Goal: Check status: Check status

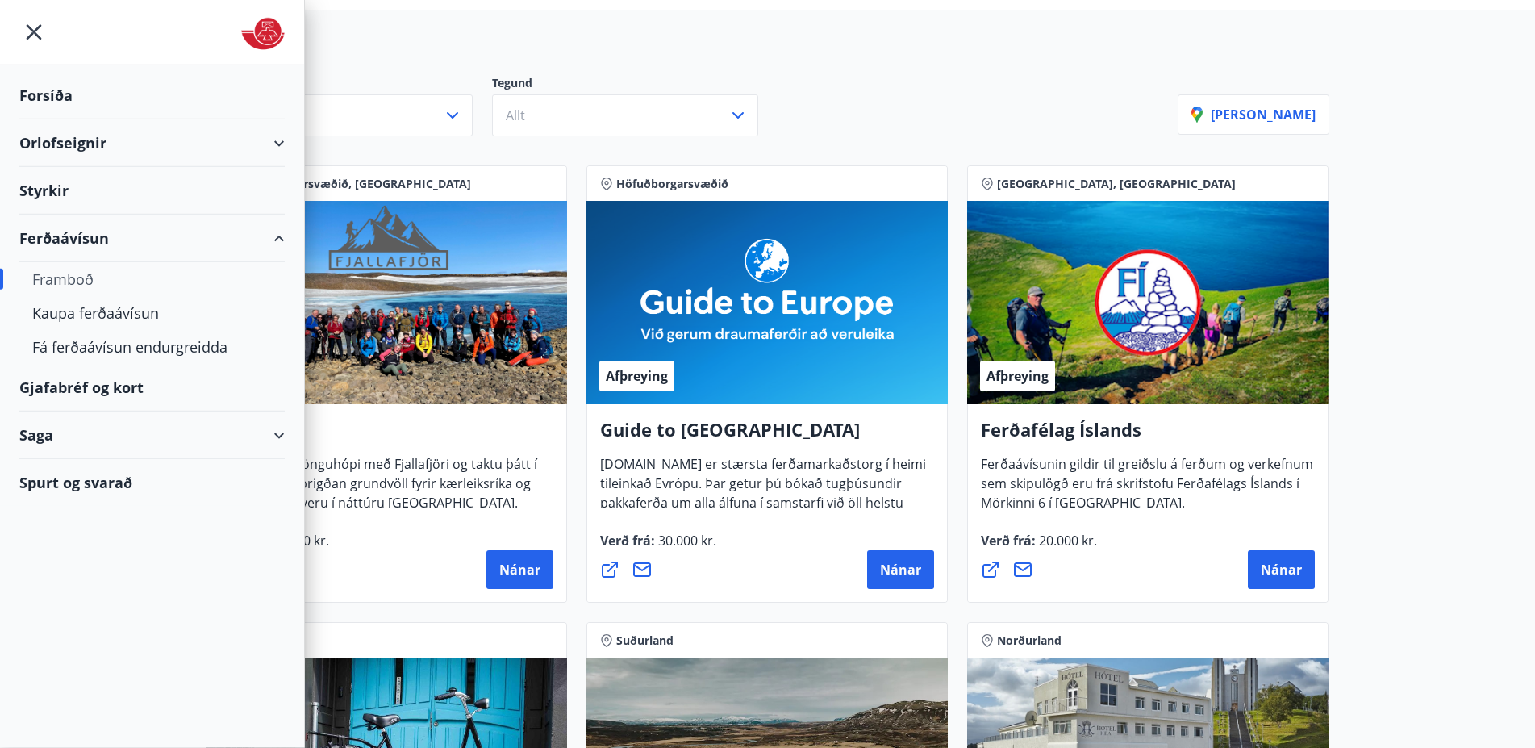
scroll to position [165, 0]
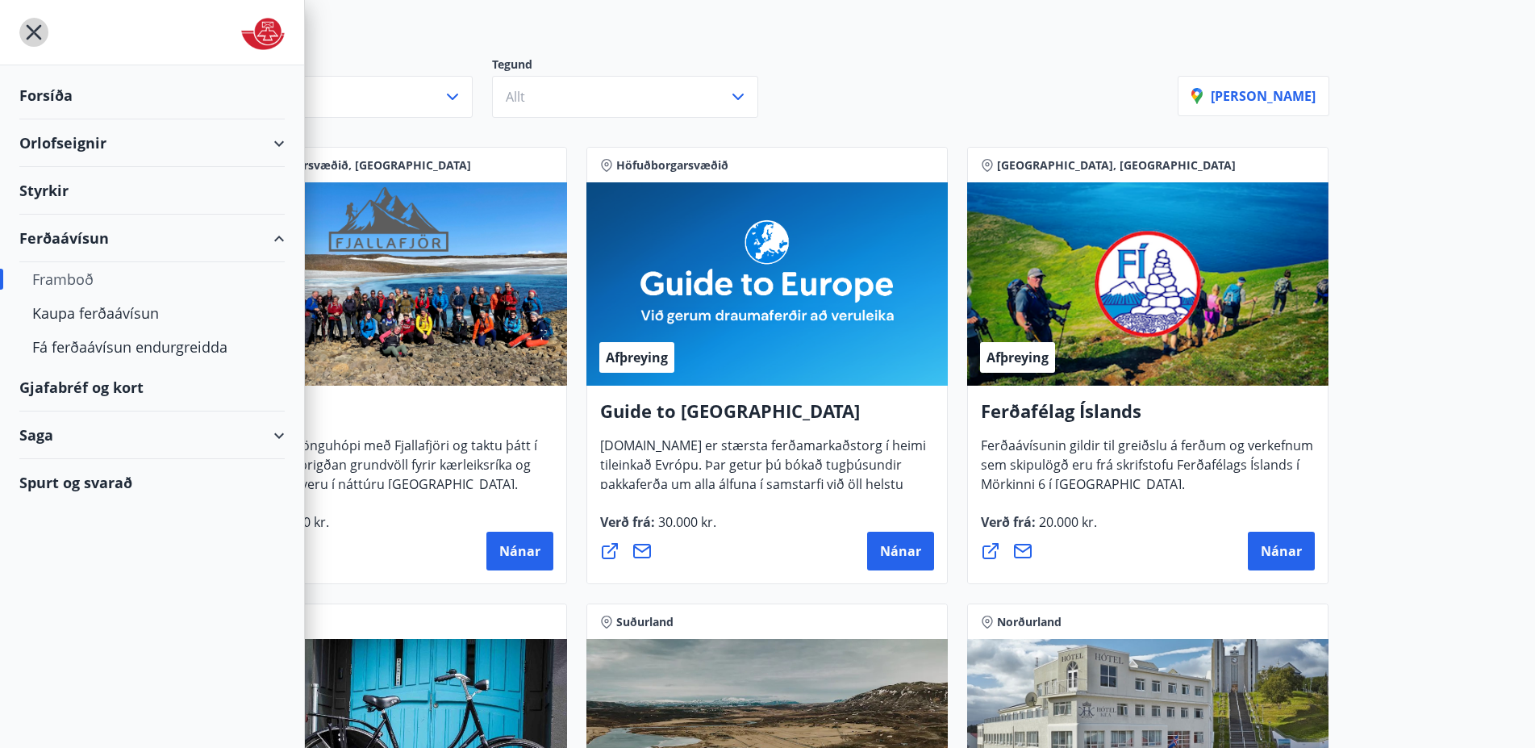
click at [31, 30] on icon "menu" at bounding box center [34, 32] width 15 height 15
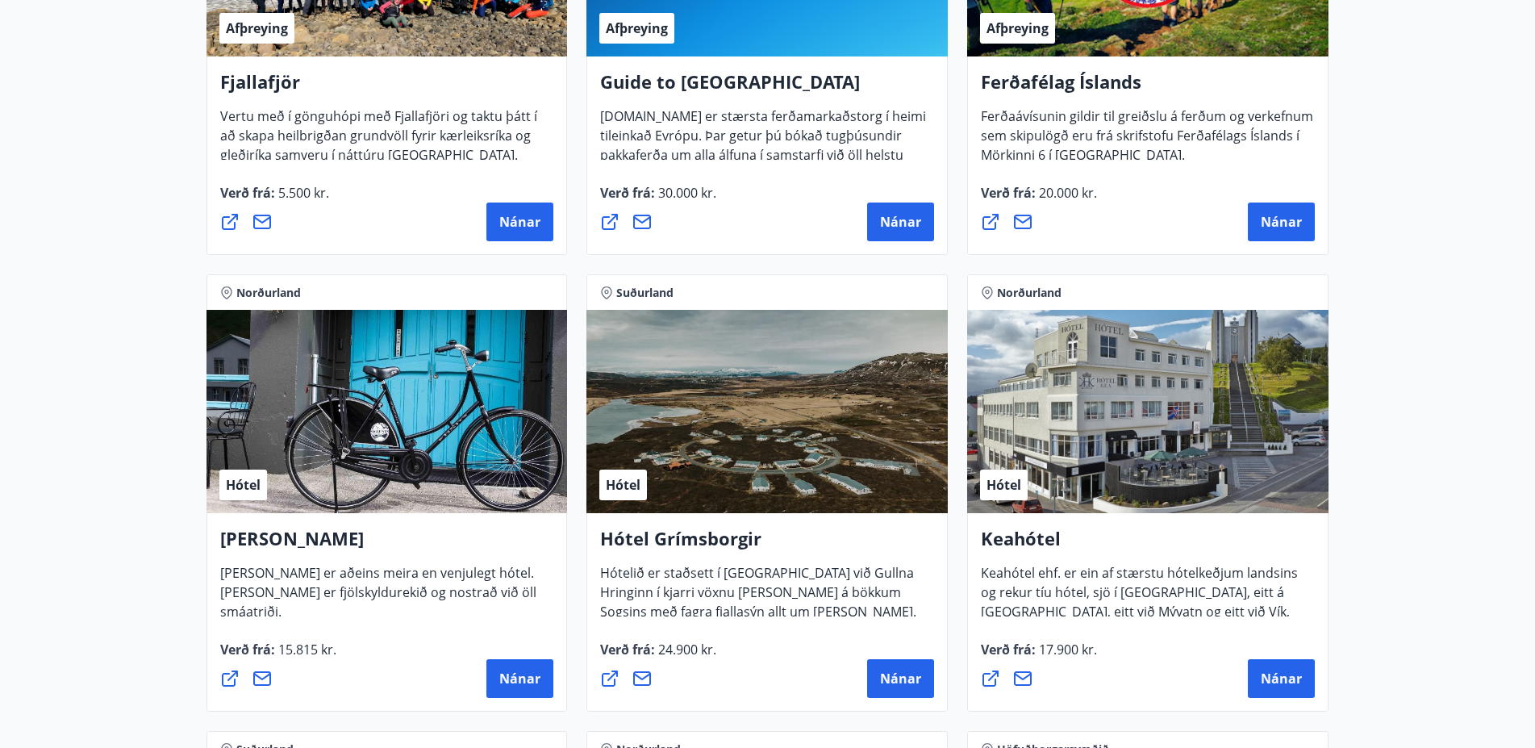
scroll to position [0, 0]
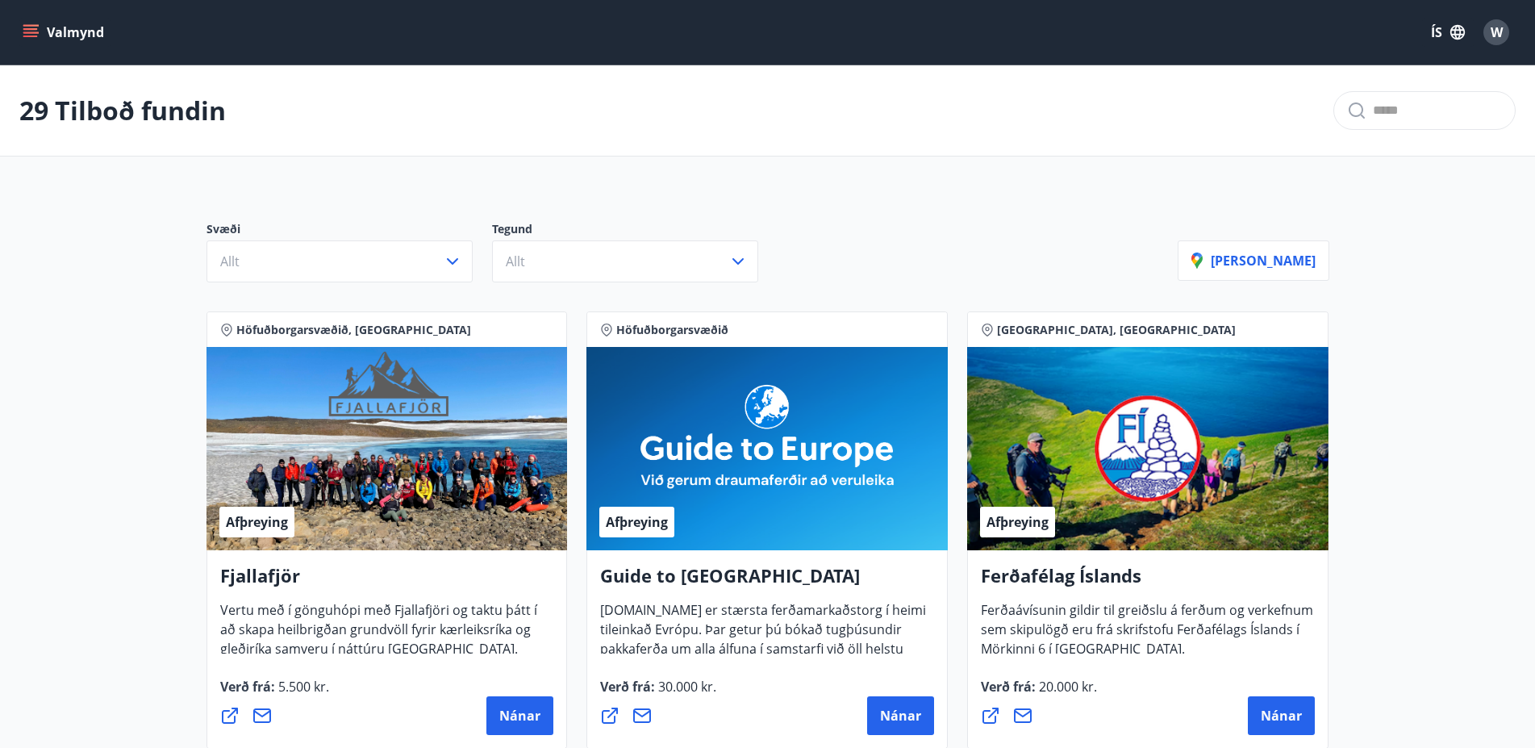
click at [31, 35] on icon "menu" at bounding box center [30, 36] width 15 height 2
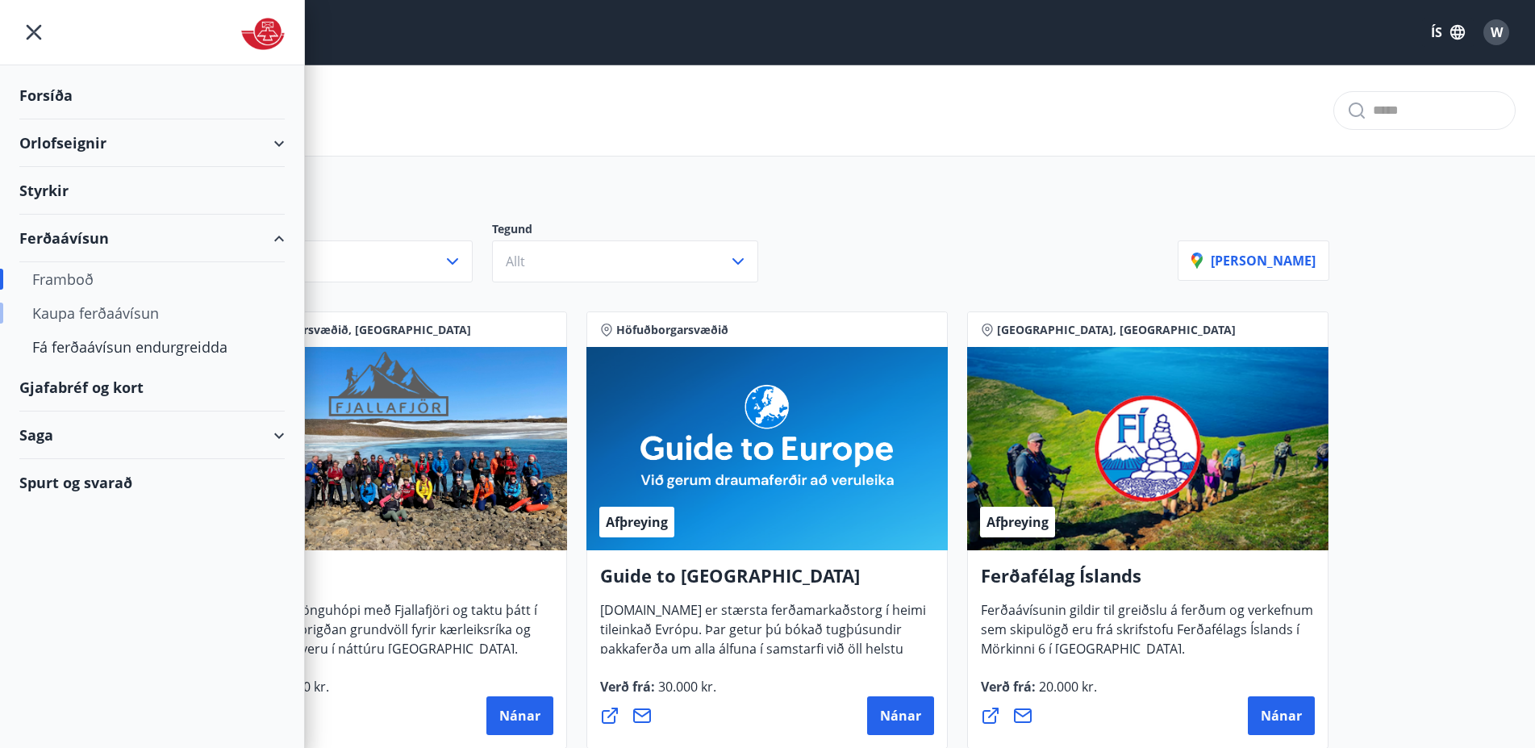
click at [103, 305] on div "Kaupa ferðaávísun" at bounding box center [151, 313] width 239 height 34
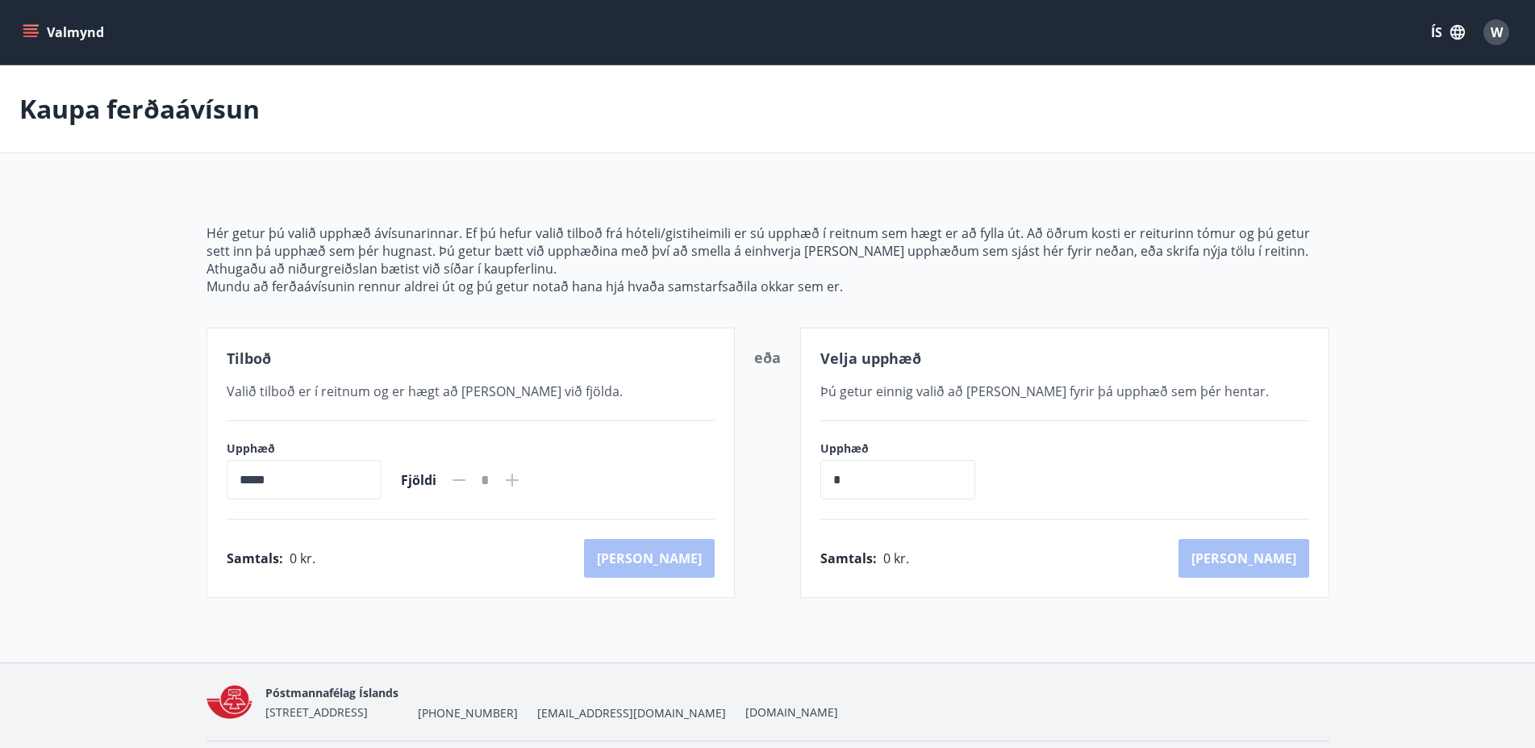
click at [29, 23] on button "Valmynd" at bounding box center [64, 32] width 91 height 29
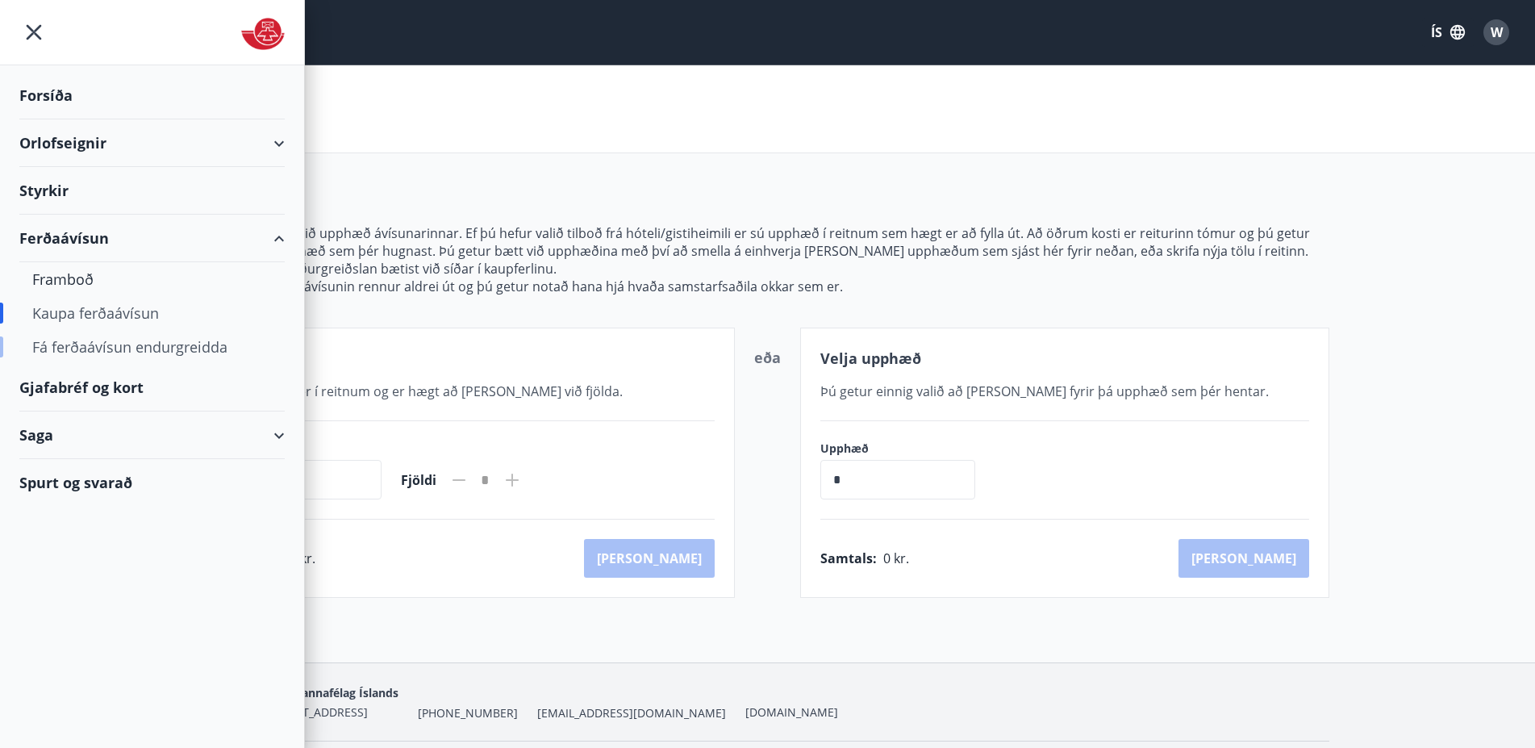
click at [94, 348] on div "Fá ferðaávísun endurgreidda" at bounding box center [151, 347] width 239 height 34
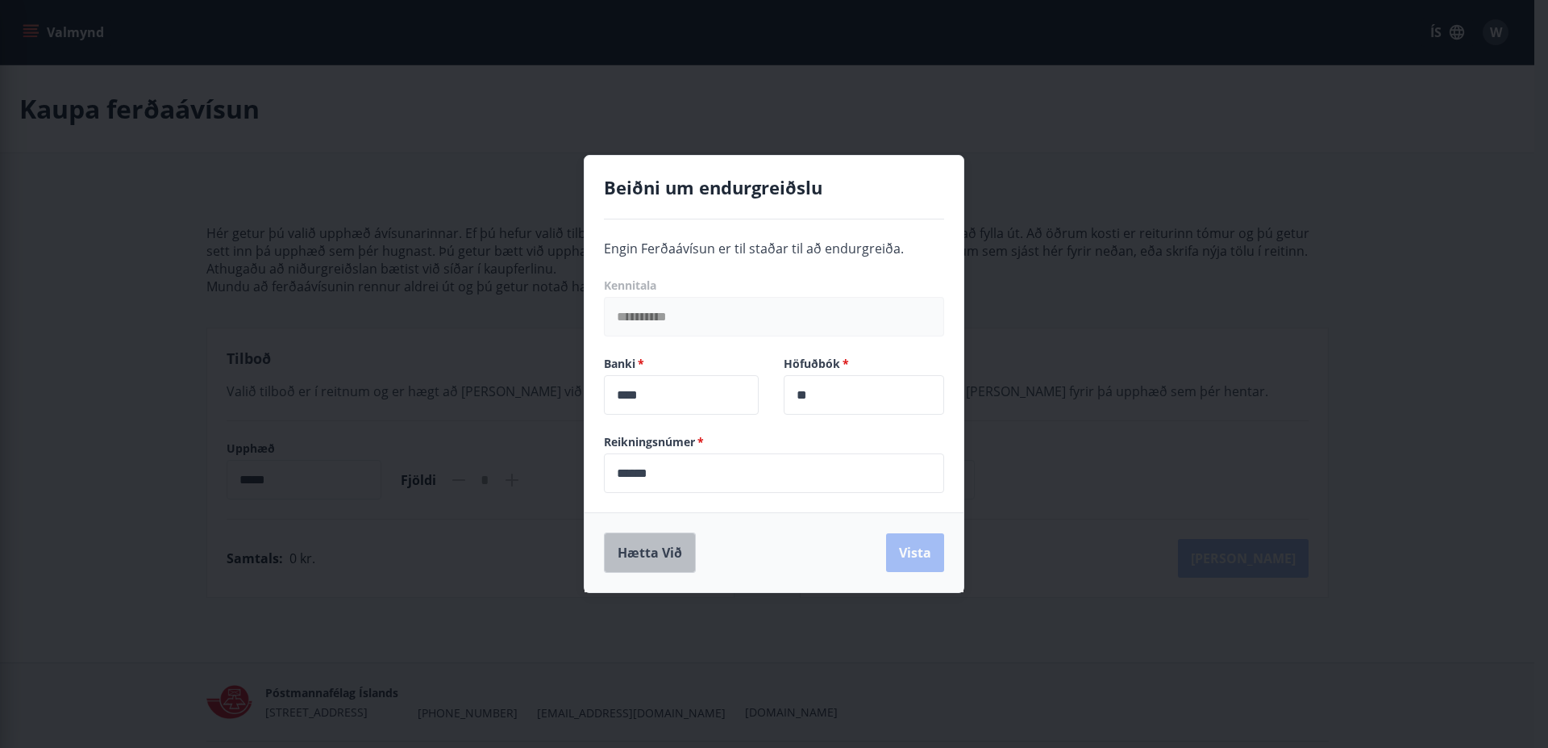
click at [657, 549] on button "Hætta við" at bounding box center [650, 552] width 92 height 40
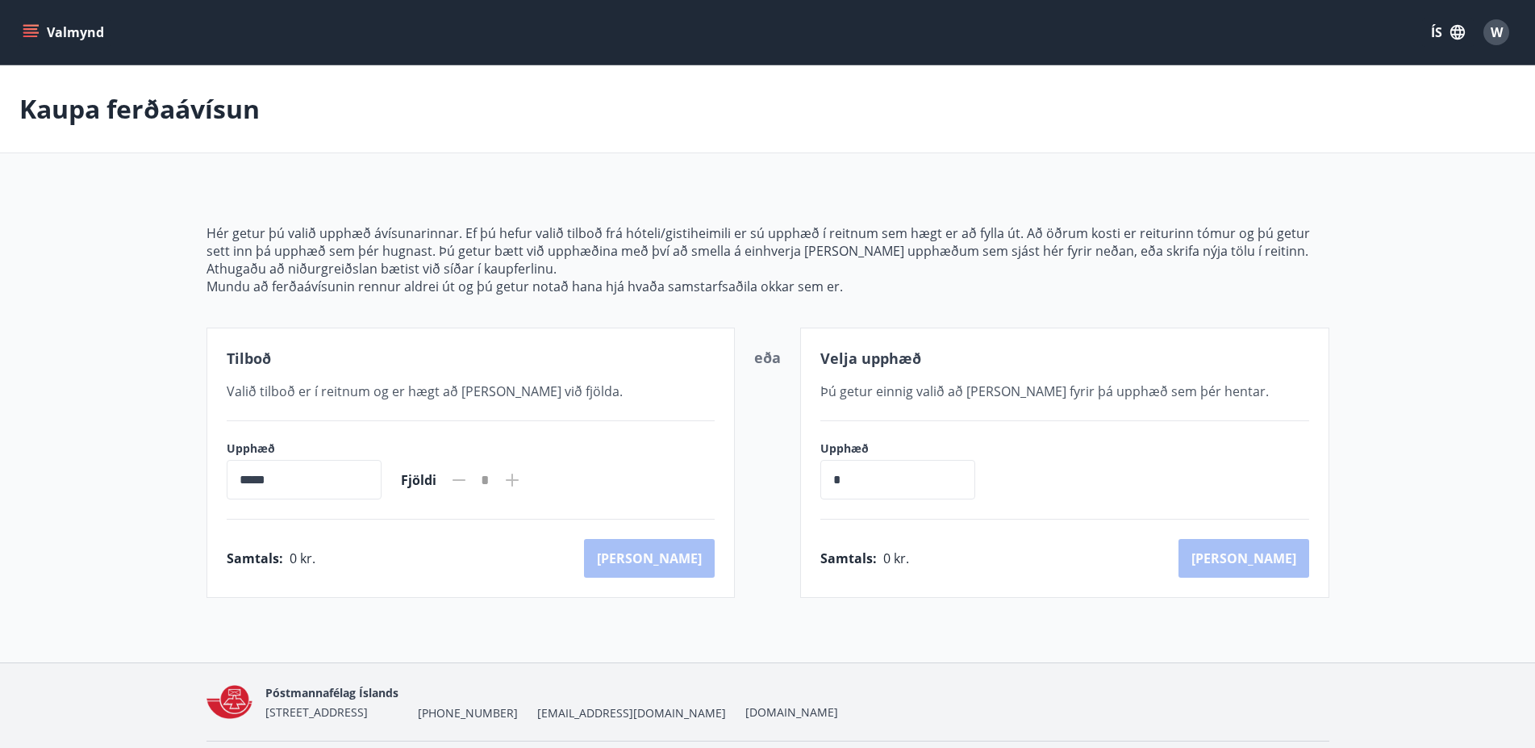
click at [27, 32] on icon "menu" at bounding box center [31, 32] width 16 height 16
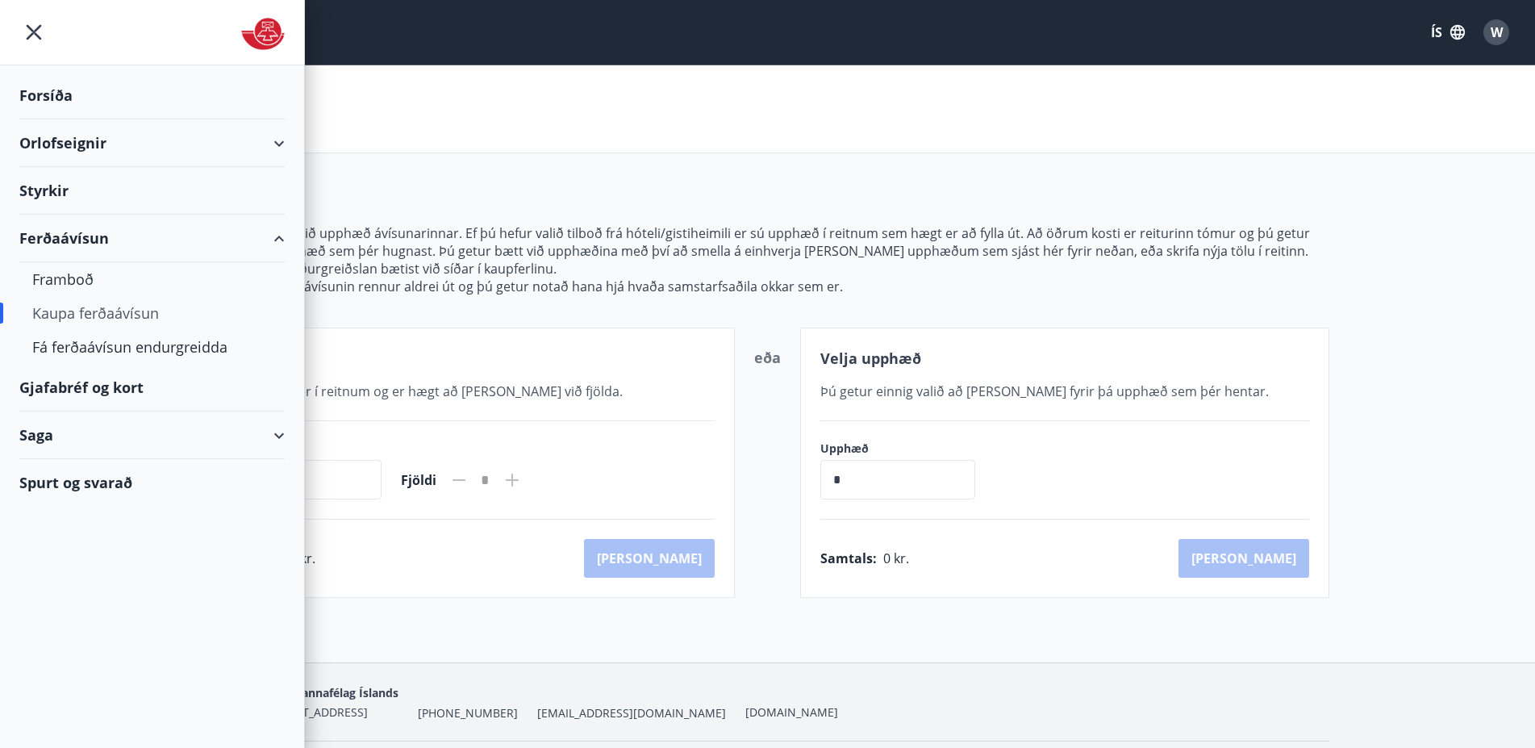
click at [82, 392] on div "Gjafabréf og kort" at bounding box center [151, 388] width 265 height 48
click at [269, 431] on div "Saga" at bounding box center [151, 435] width 265 height 48
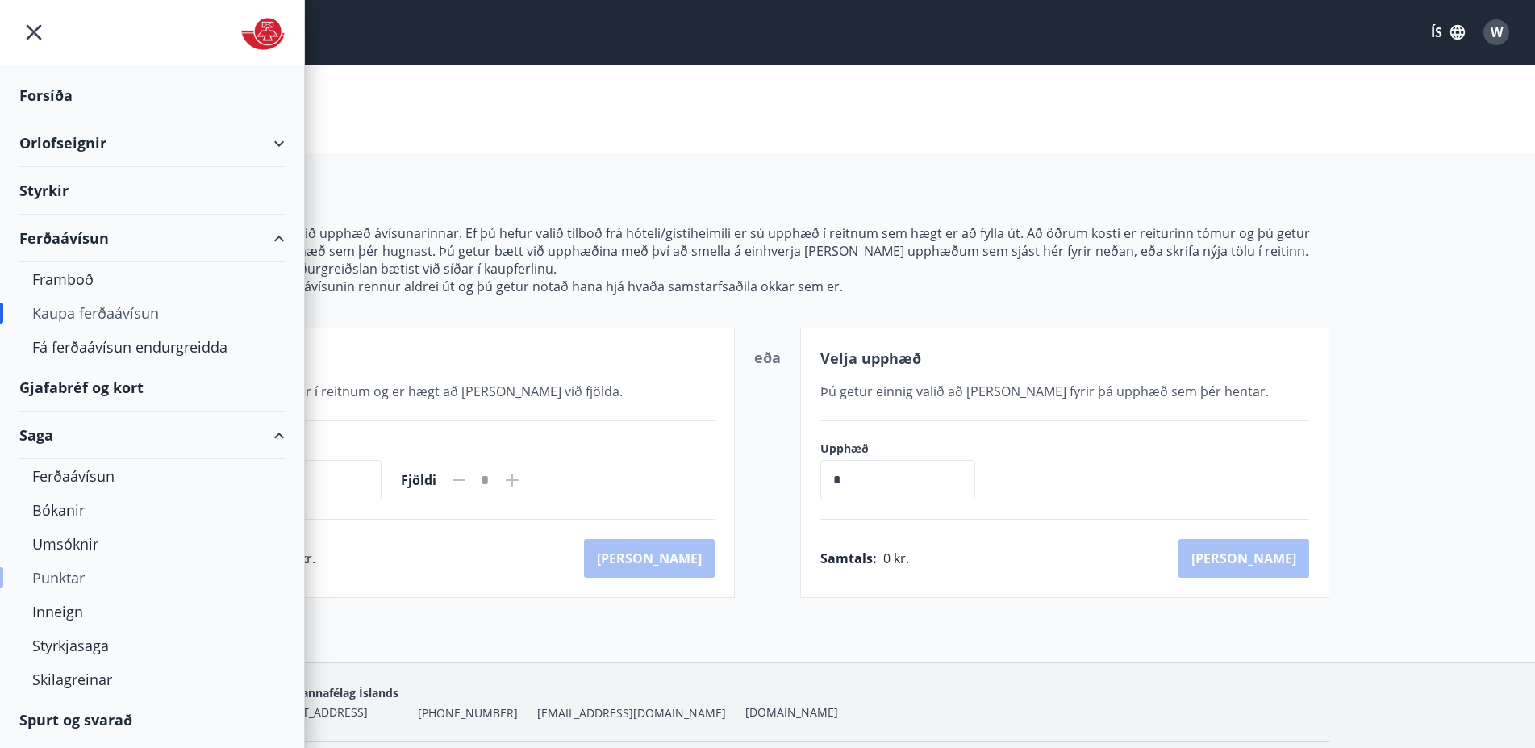
click at [68, 583] on div "Punktar" at bounding box center [151, 577] width 239 height 34
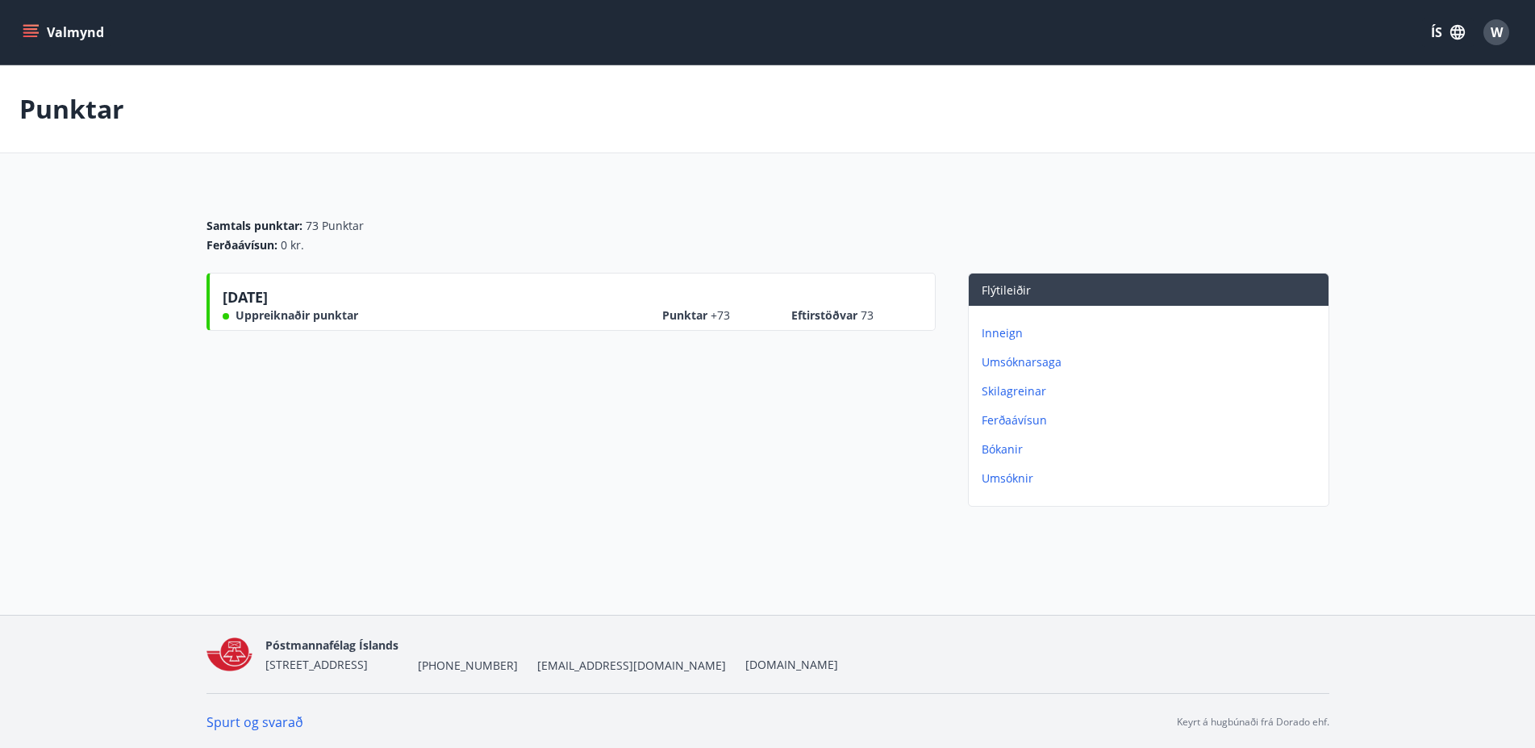
click at [32, 27] on icon "menu" at bounding box center [31, 32] width 16 height 16
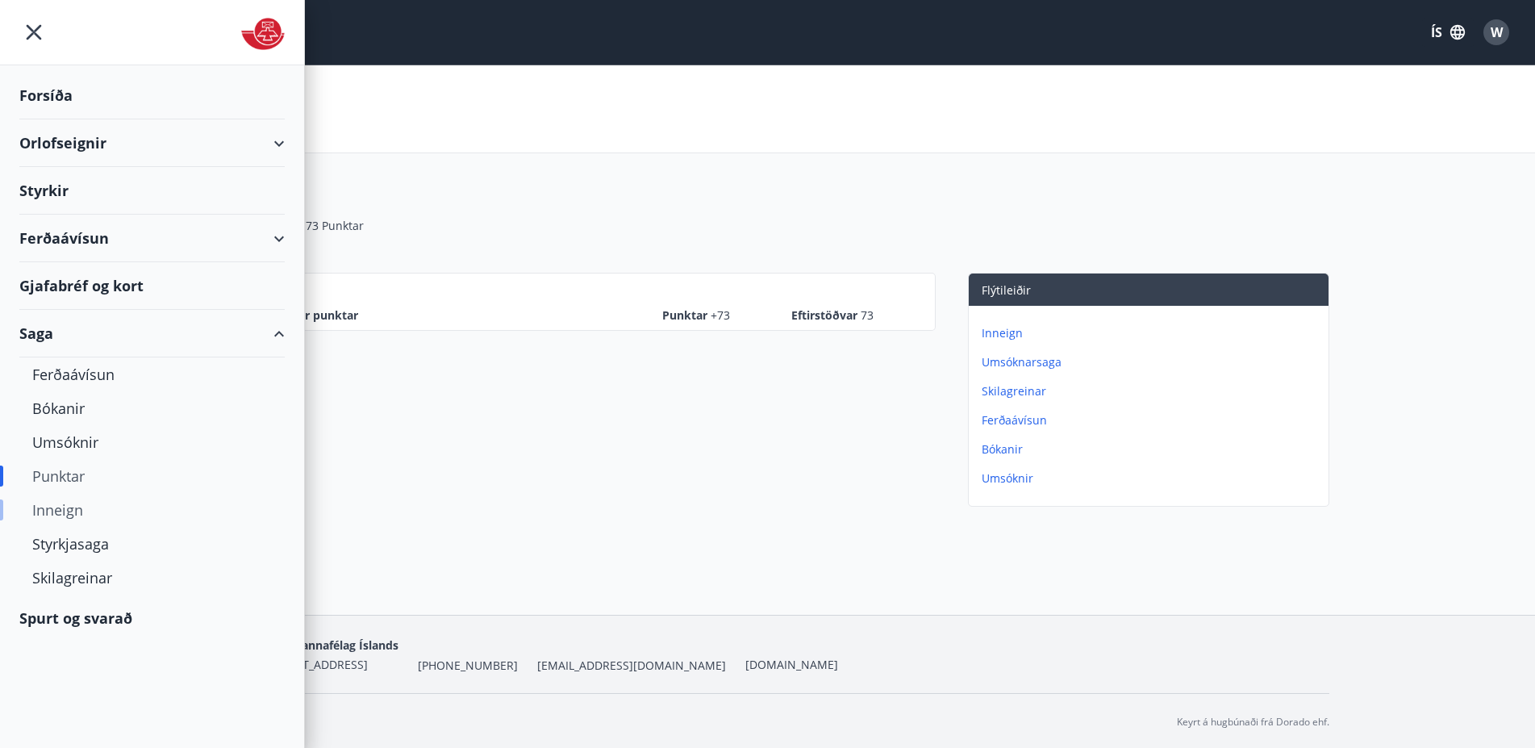
click at [57, 507] on div "Inneign" at bounding box center [151, 510] width 239 height 34
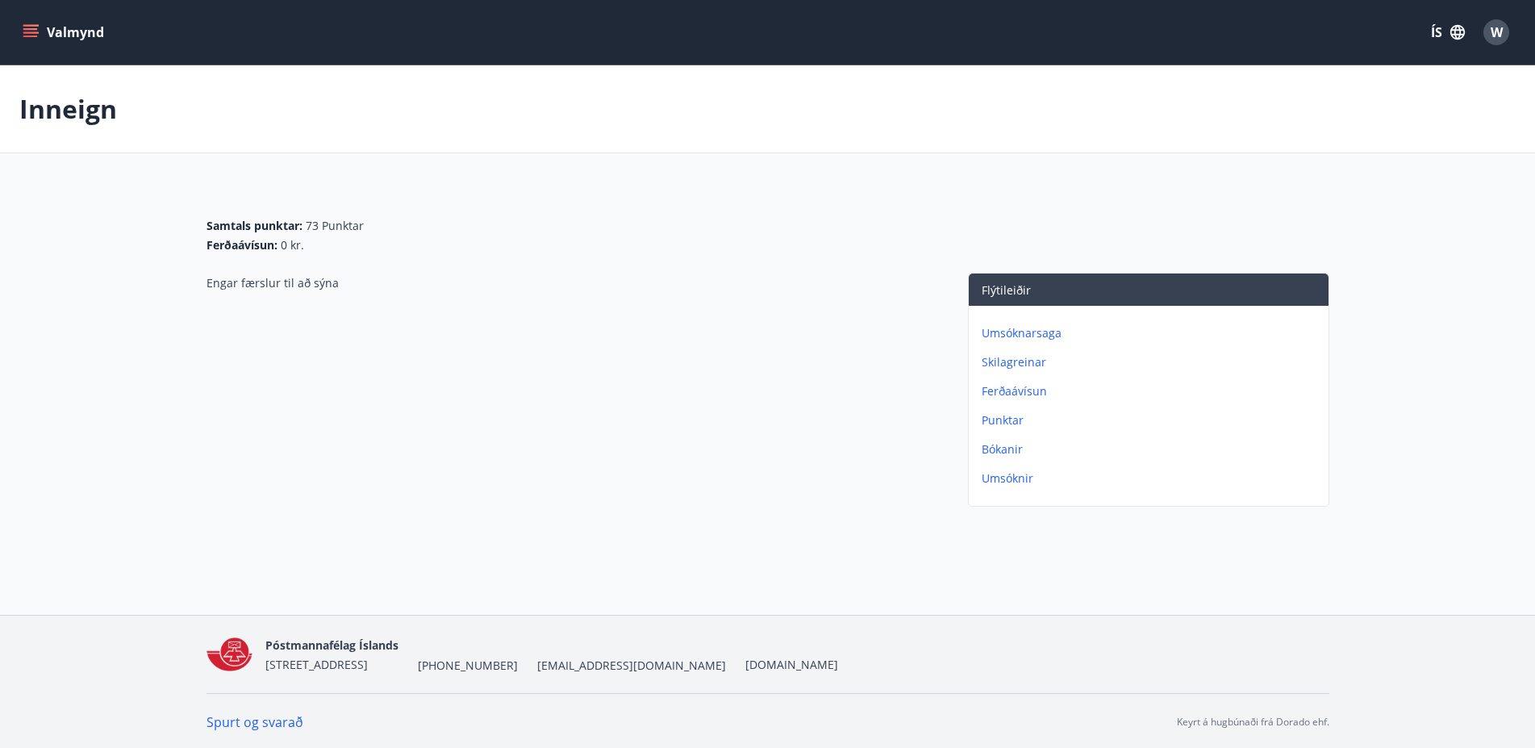
click at [1009, 391] on p "Ferðaávísun" at bounding box center [1151, 391] width 340 height 16
